Goal: Entertainment & Leisure: Consume media (video, audio)

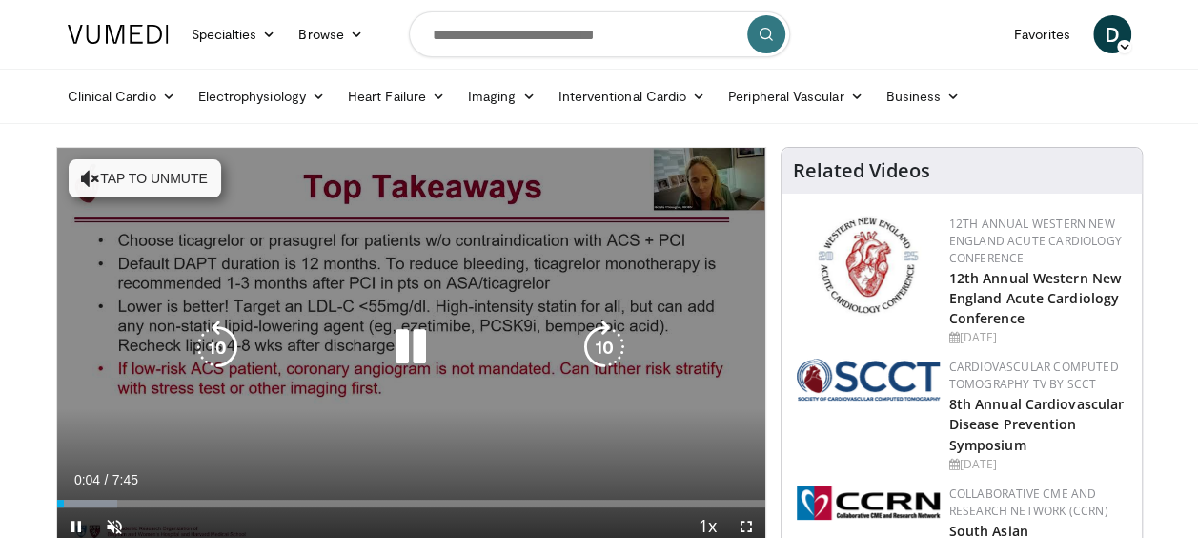
click at [159, 173] on button "Tap to unmute" at bounding box center [145, 178] width 153 height 38
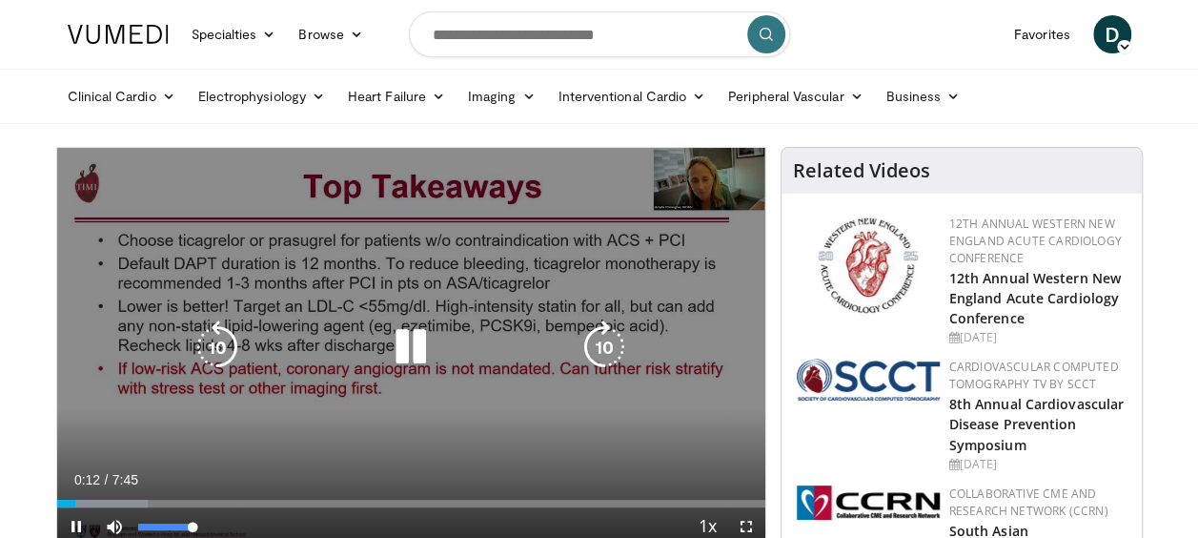
drag, startPoint x: 194, startPoint y: 526, endPoint x: 231, endPoint y: 523, distance: 36.3
click at [231, 523] on div "Current Time 0:12 / Duration 7:45 Pause Skip Backward Skip Forward Mute 100% Lo…" at bounding box center [411, 526] width 708 height 38
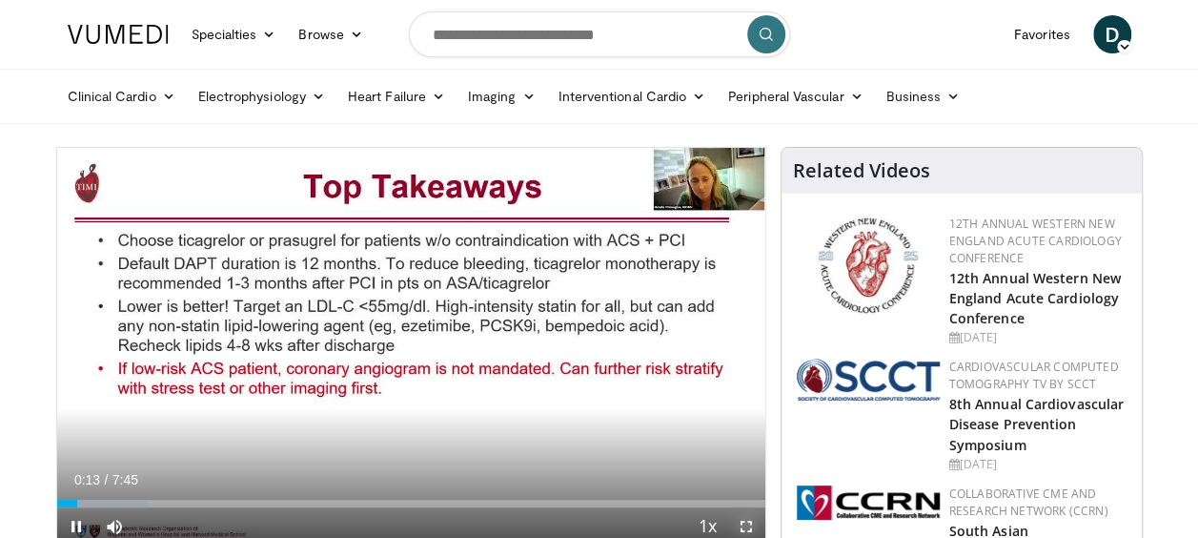
click at [741, 533] on span "Video Player" at bounding box center [746, 526] width 38 height 38
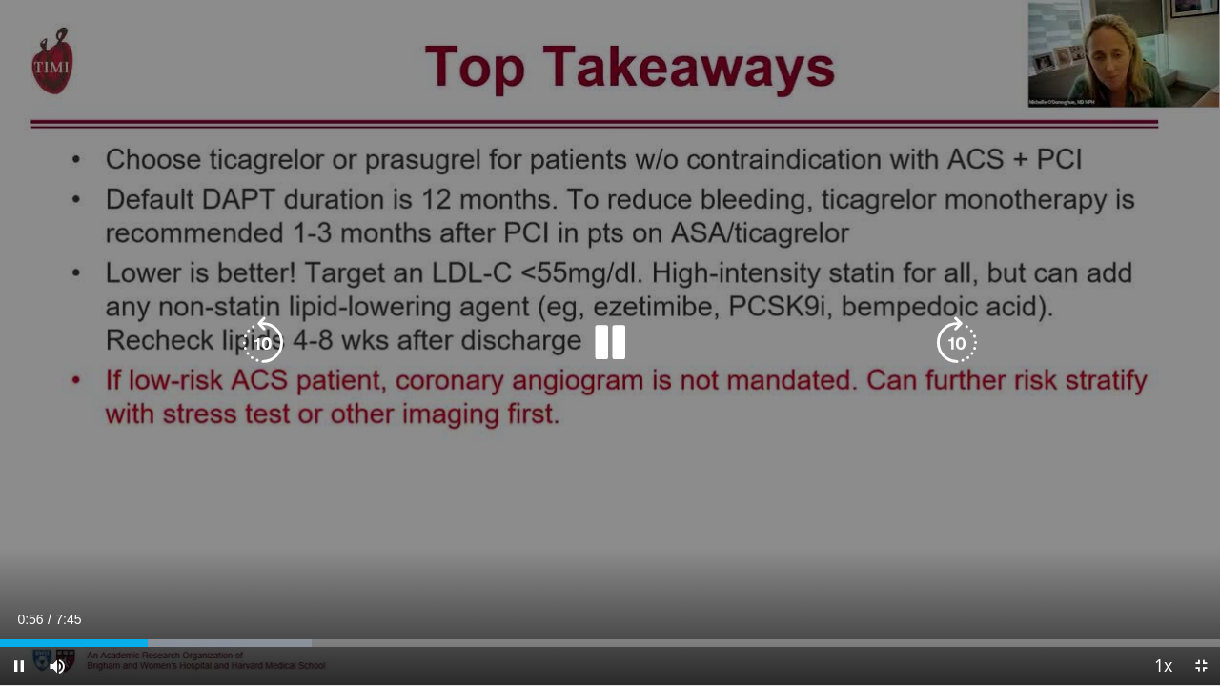
click at [610, 351] on icon "Video Player" at bounding box center [609, 342] width 53 height 53
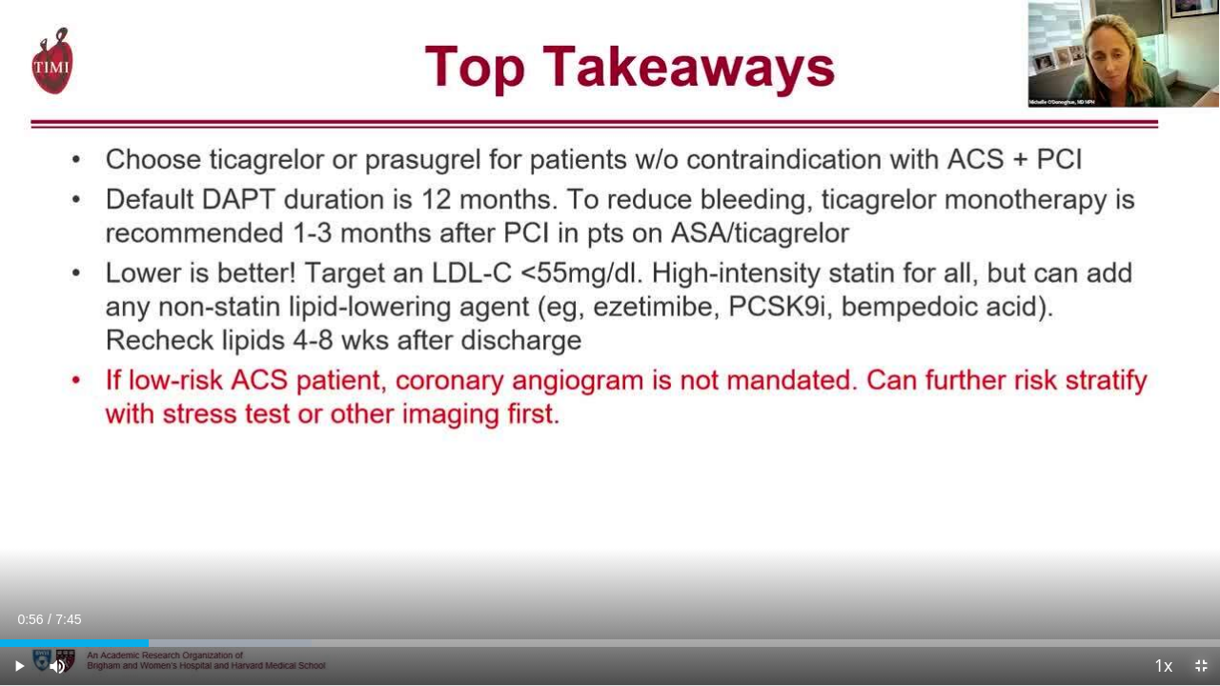
click at [1197, 537] on span "Video Player" at bounding box center [1201, 666] width 38 height 38
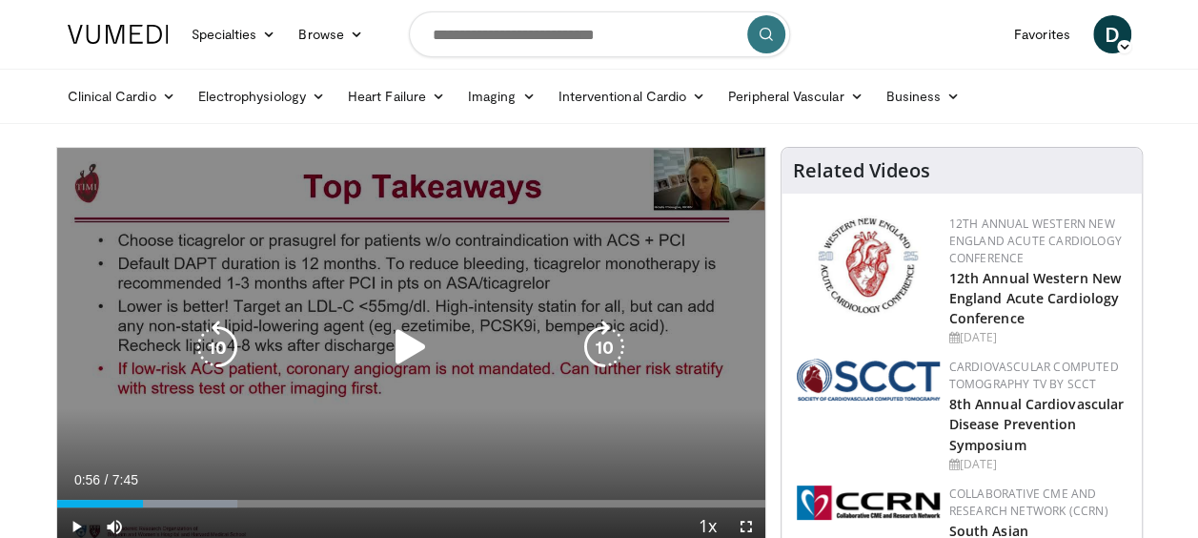
click at [402, 344] on icon "Video Player" at bounding box center [410, 346] width 53 height 53
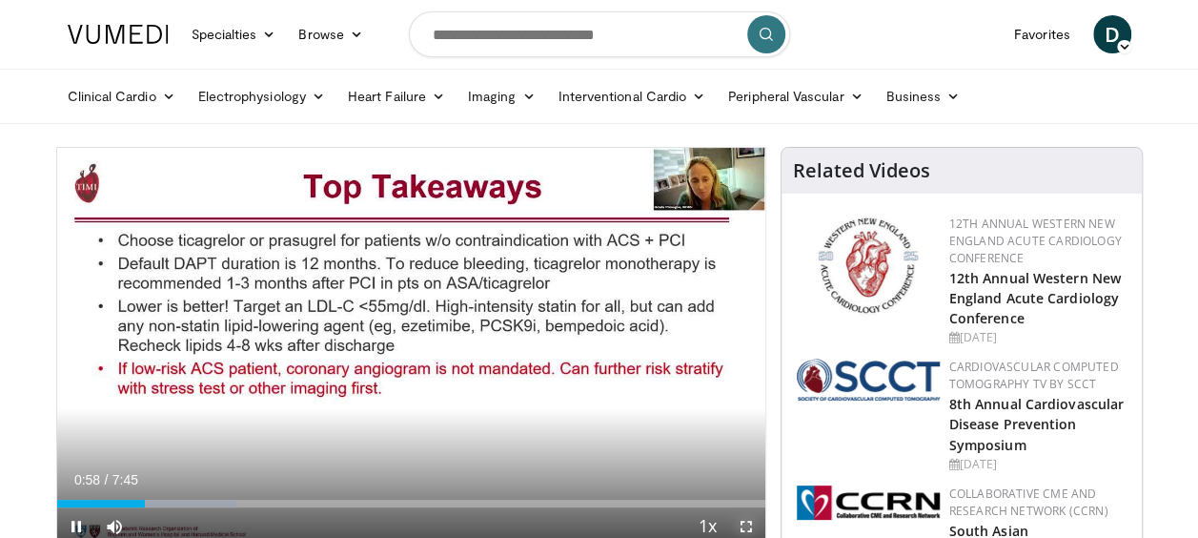
click at [745, 526] on span "Video Player" at bounding box center [746, 526] width 38 height 38
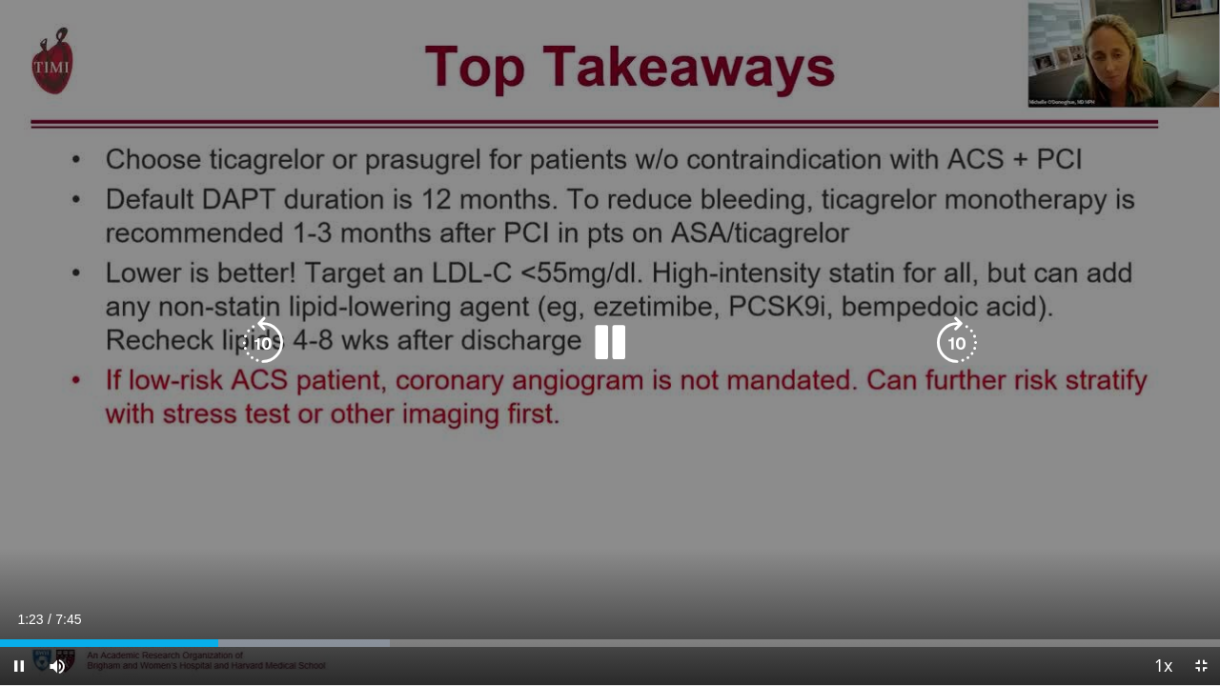
click at [614, 332] on icon "Video Player" at bounding box center [609, 342] width 53 height 53
drag, startPoint x: 654, startPoint y: 107, endPoint x: 594, endPoint y: 496, distance: 393.5
drag, startPoint x: 594, startPoint y: 496, endPoint x: 196, endPoint y: 402, distance: 408.3
click at [196, 402] on div "10 seconds Tap to unmute" at bounding box center [610, 342] width 1220 height 685
click at [963, 345] on icon "Video Player" at bounding box center [956, 342] width 53 height 53
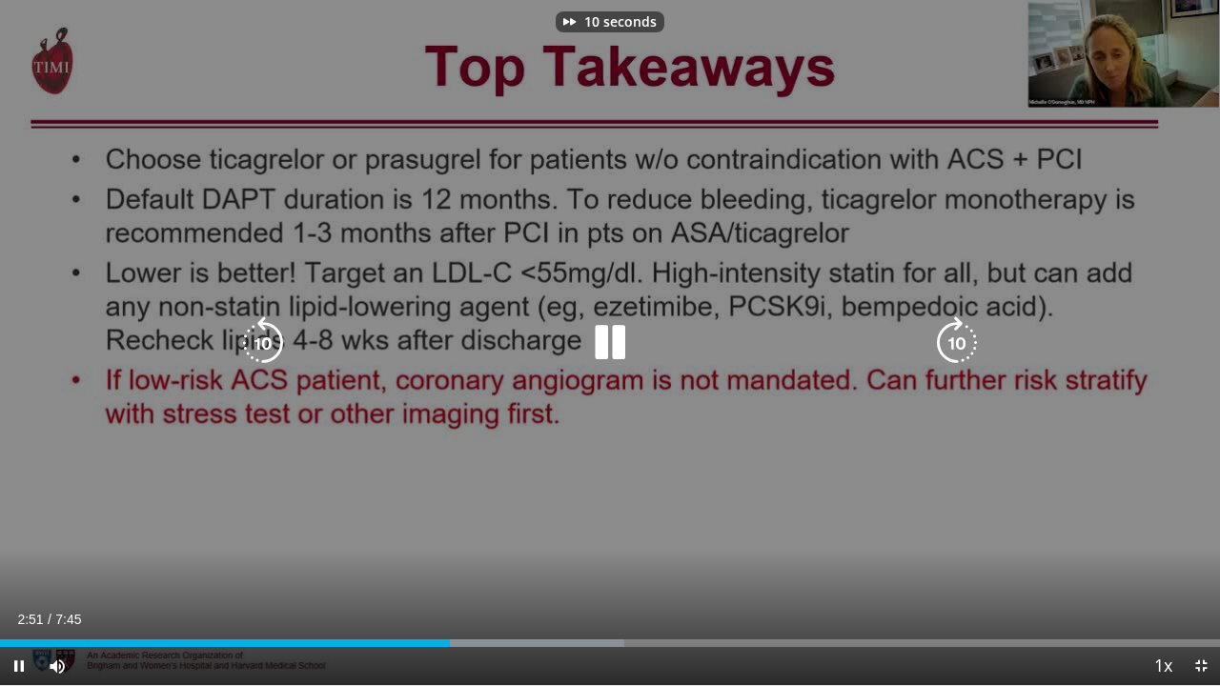
click at [962, 345] on icon "Video Player" at bounding box center [956, 342] width 53 height 53
click at [957, 349] on icon "Video Player" at bounding box center [956, 342] width 53 height 53
click at [956, 349] on icon "Video Player" at bounding box center [956, 342] width 53 height 53
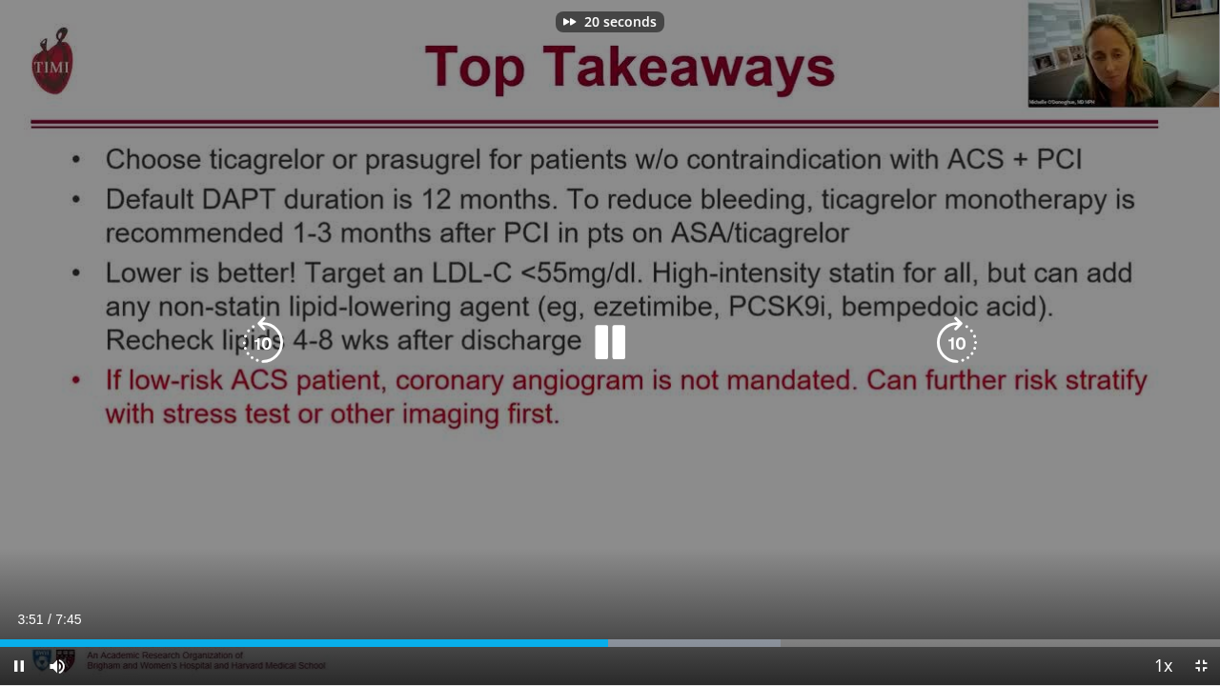
click at [956, 349] on icon "Video Player" at bounding box center [956, 342] width 53 height 53
click at [955, 341] on icon "Video Player" at bounding box center [956, 342] width 53 height 53
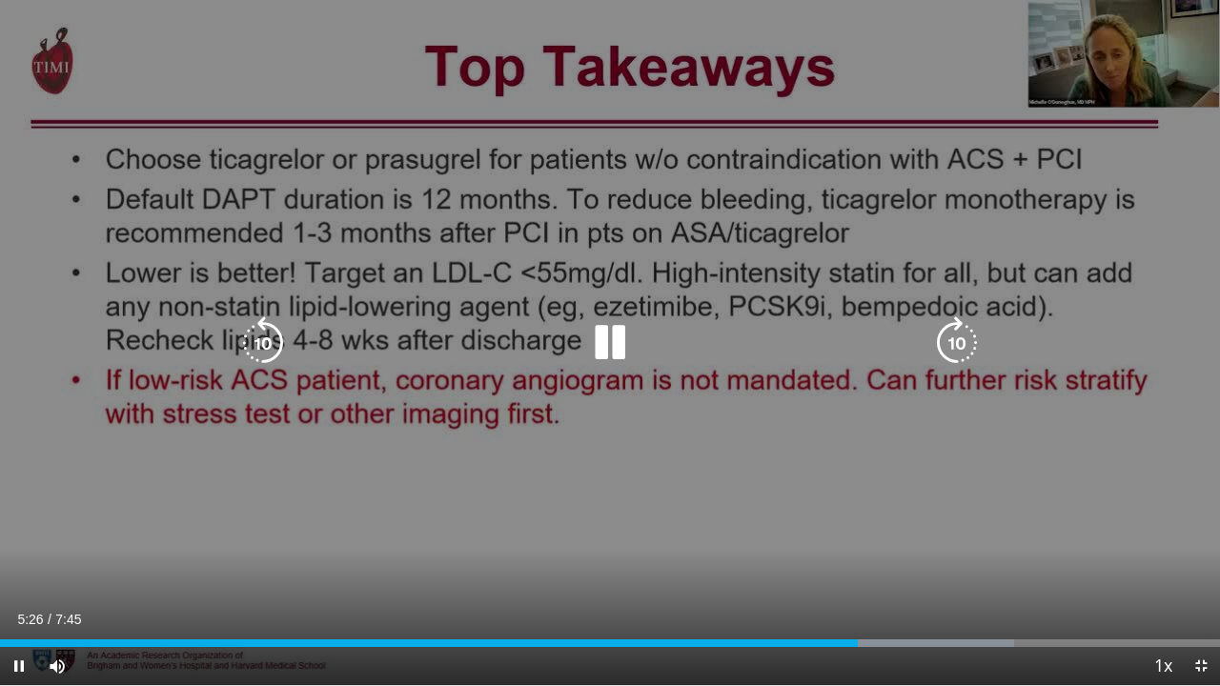
click at [953, 343] on icon "Video Player" at bounding box center [956, 342] width 53 height 53
click at [947, 343] on icon "Video Player" at bounding box center [956, 342] width 53 height 53
click at [956, 341] on icon "Video Player" at bounding box center [956, 342] width 53 height 53
click at [963, 341] on icon "Video Player" at bounding box center [956, 342] width 53 height 53
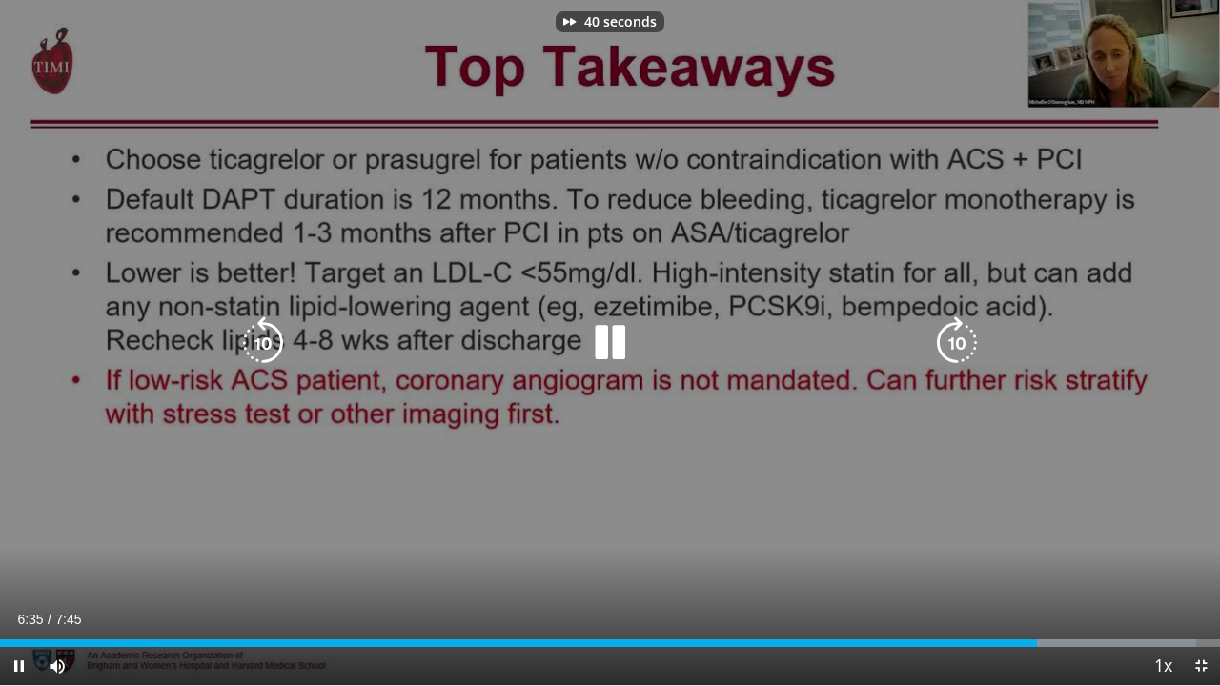
click at [963, 341] on icon "Video Player" at bounding box center [956, 342] width 53 height 53
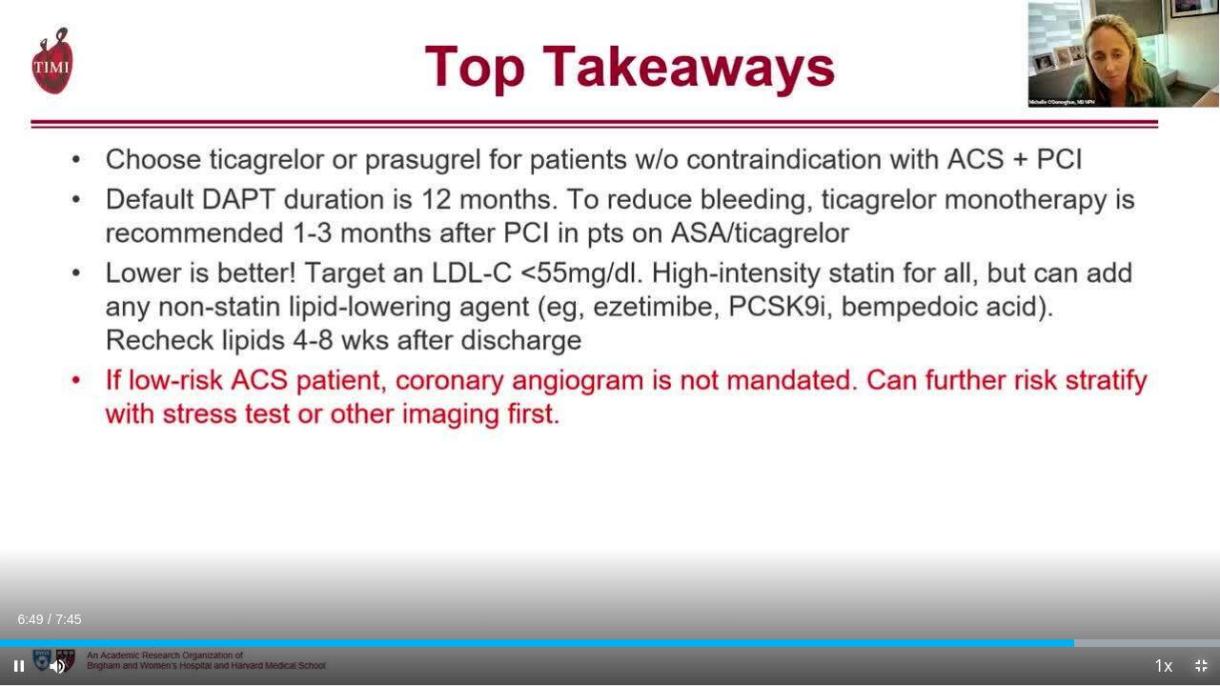
click at [1197, 537] on span "Video Player" at bounding box center [1201, 666] width 38 height 38
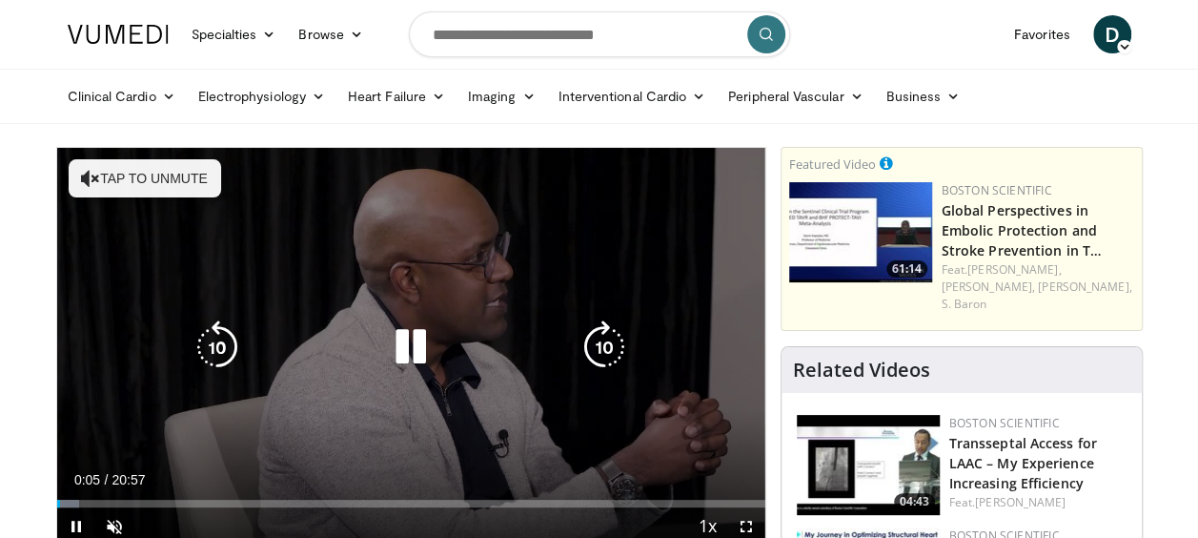
click at [164, 179] on button "Tap to unmute" at bounding box center [145, 178] width 153 height 38
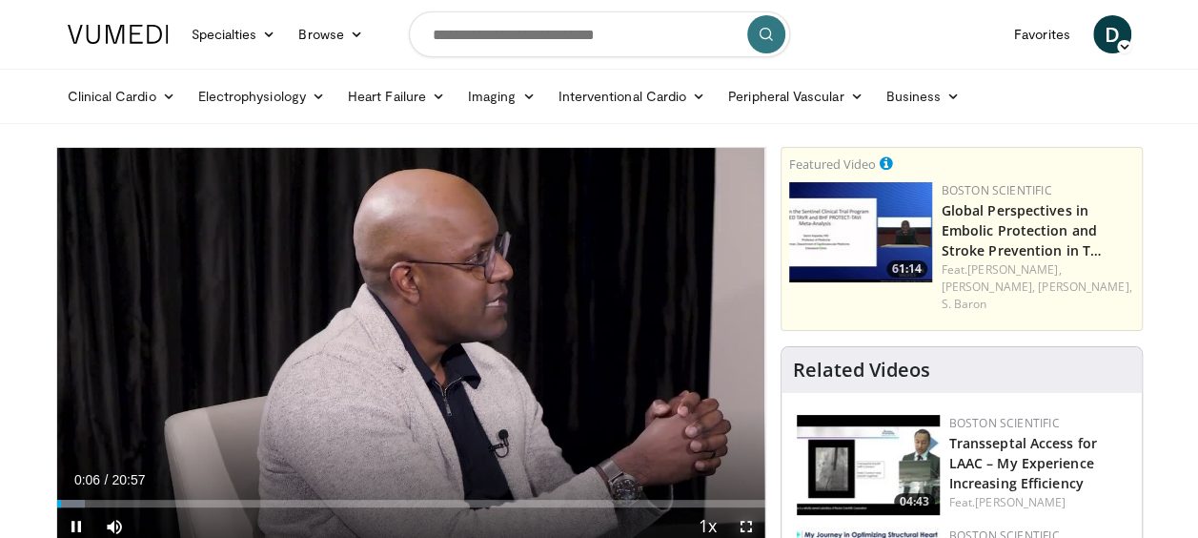
click at [745, 521] on span "Video Player" at bounding box center [746, 526] width 38 height 38
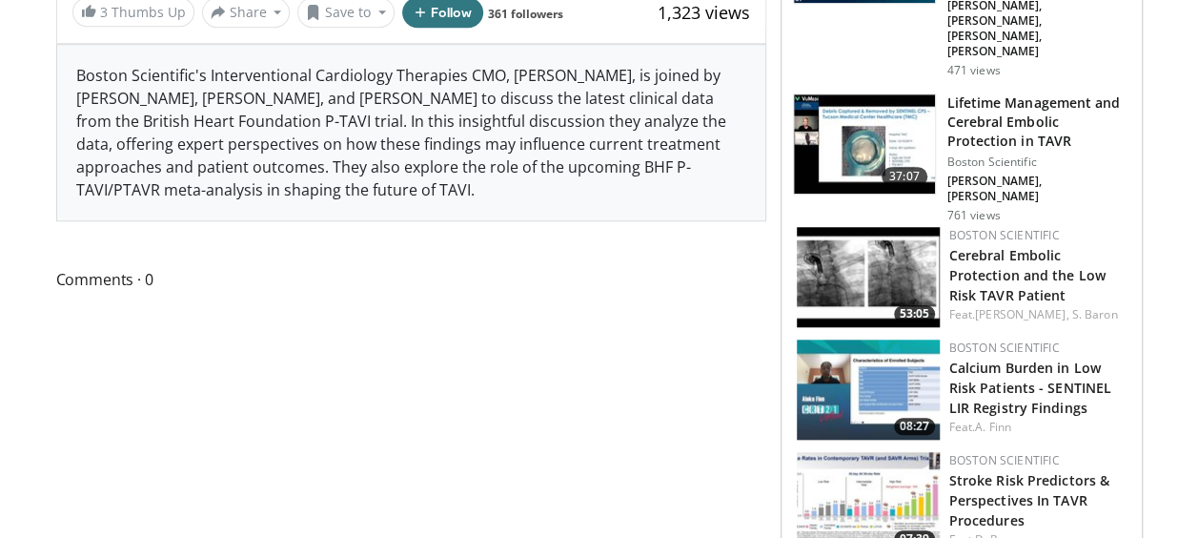
scroll to position [763, 0]
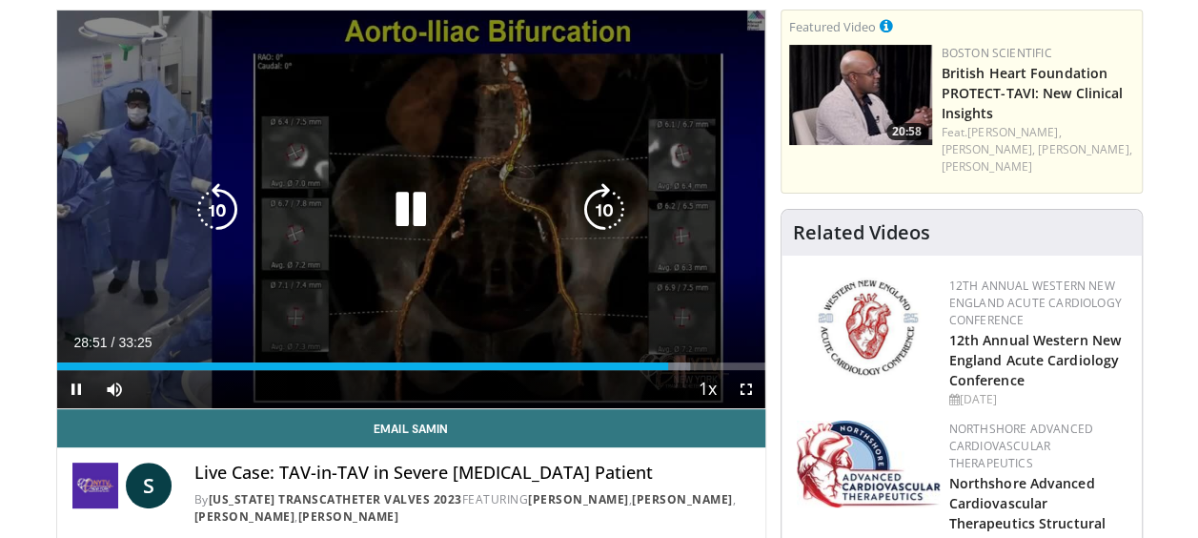
scroll to position [95, 0]
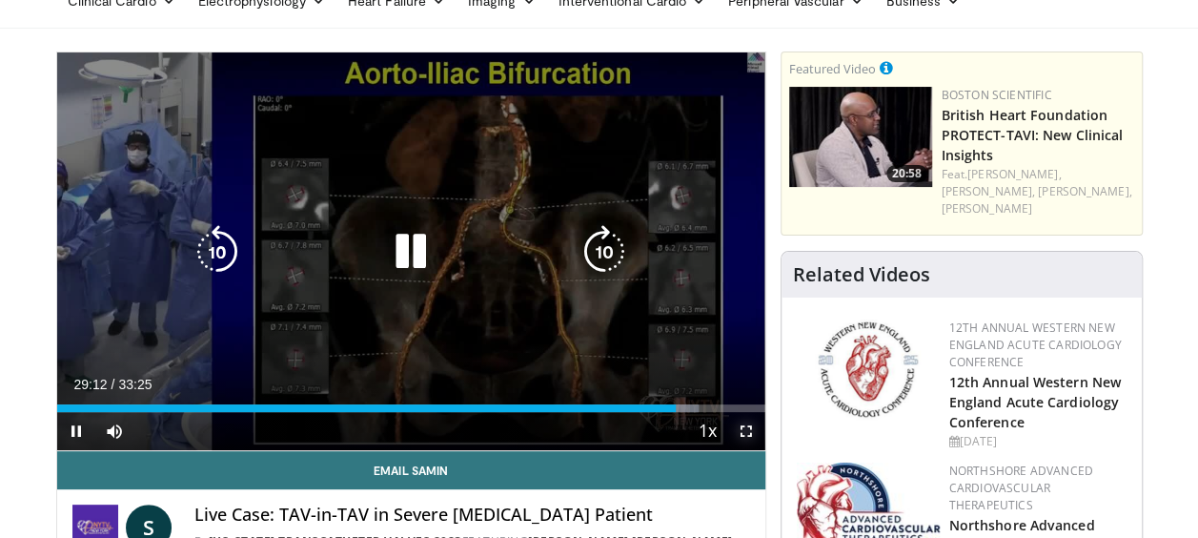
drag, startPoint x: 749, startPoint y: 428, endPoint x: 753, endPoint y: 527, distance: 99.2
click at [749, 428] on span "Video Player" at bounding box center [746, 431] width 38 height 38
